Goal: Find contact information: Find contact information

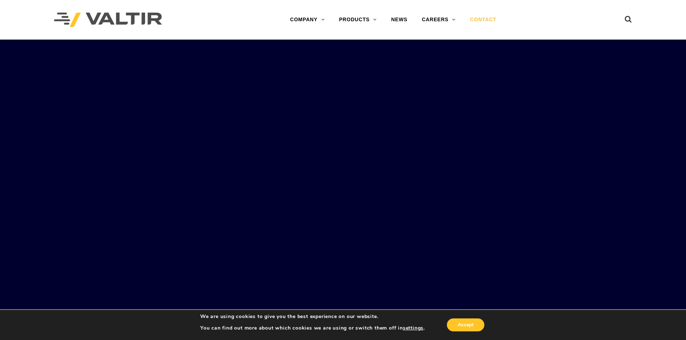
click at [476, 20] on link "CONTACT" at bounding box center [483, 20] width 41 height 14
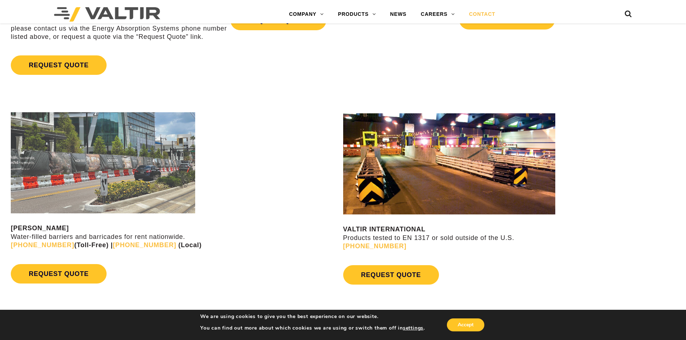
scroll to position [613, 0]
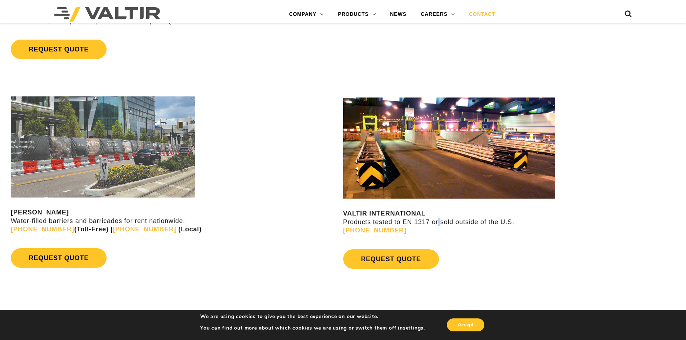
drag, startPoint x: 435, startPoint y: 223, endPoint x: 439, endPoint y: 223, distance: 4.0
click at [439, 223] on p "VALTIR INTERNATIONAL Products tested to EN 1317 or sold outside of the U.S. [PH…" at bounding box center [514, 222] width 343 height 25
click at [460, 224] on p "VALTIR INTERNATIONAL Products tested to EN 1317 or sold outside of the U.S. [PH…" at bounding box center [514, 222] width 343 height 25
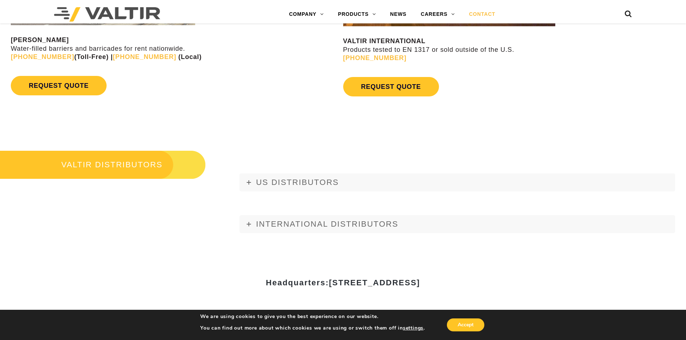
scroll to position [793, 0]
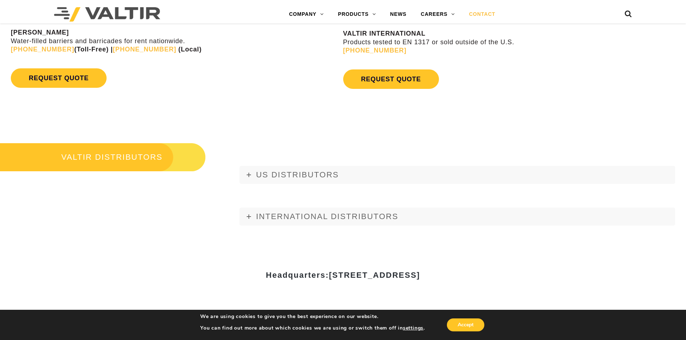
drag, startPoint x: 456, startPoint y: 272, endPoint x: 469, endPoint y: 272, distance: 13.0
click at [420, 272] on span "[STREET_ADDRESS]" at bounding box center [374, 275] width 91 height 9
click at [501, 262] on div "Headquarters: [STREET_ADDRESS]" at bounding box center [343, 278] width 432 height 90
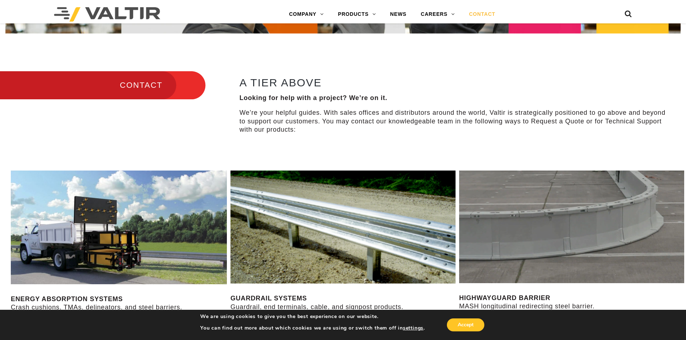
scroll to position [271, 0]
